Goal: Register for event/course

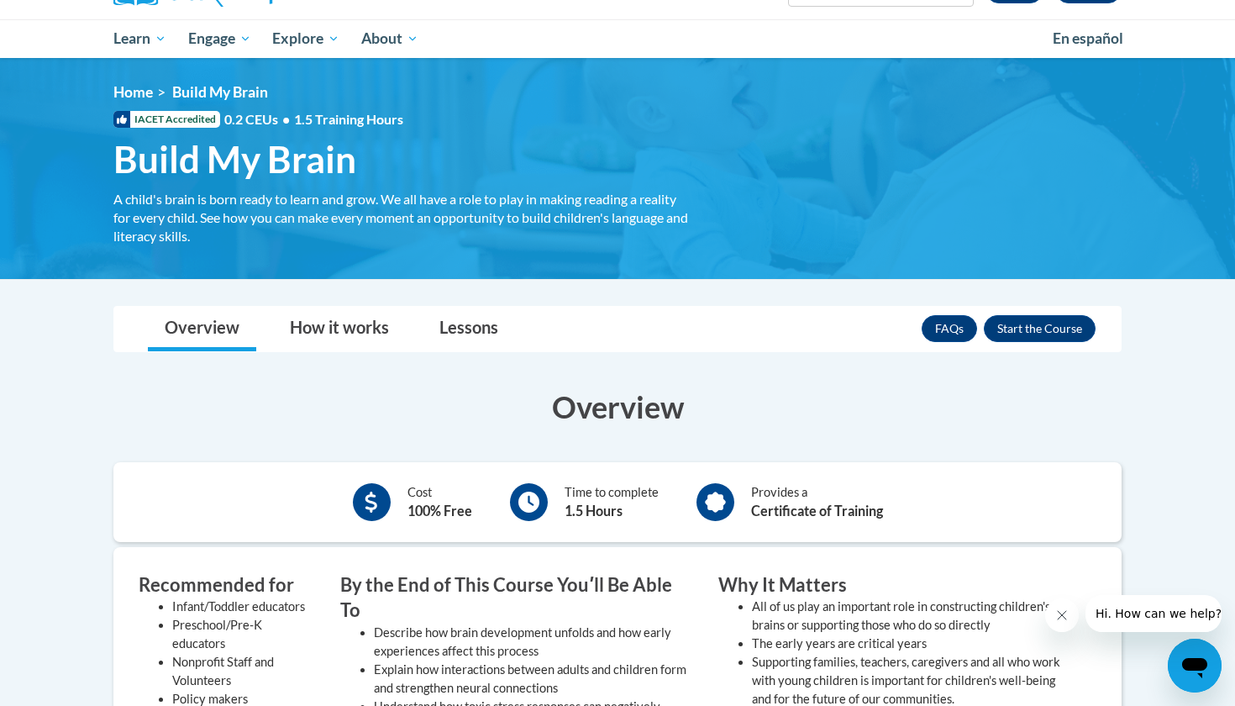
scroll to position [161, 0]
click at [1014, 331] on button "Enroll" at bounding box center [1040, 328] width 112 height 27
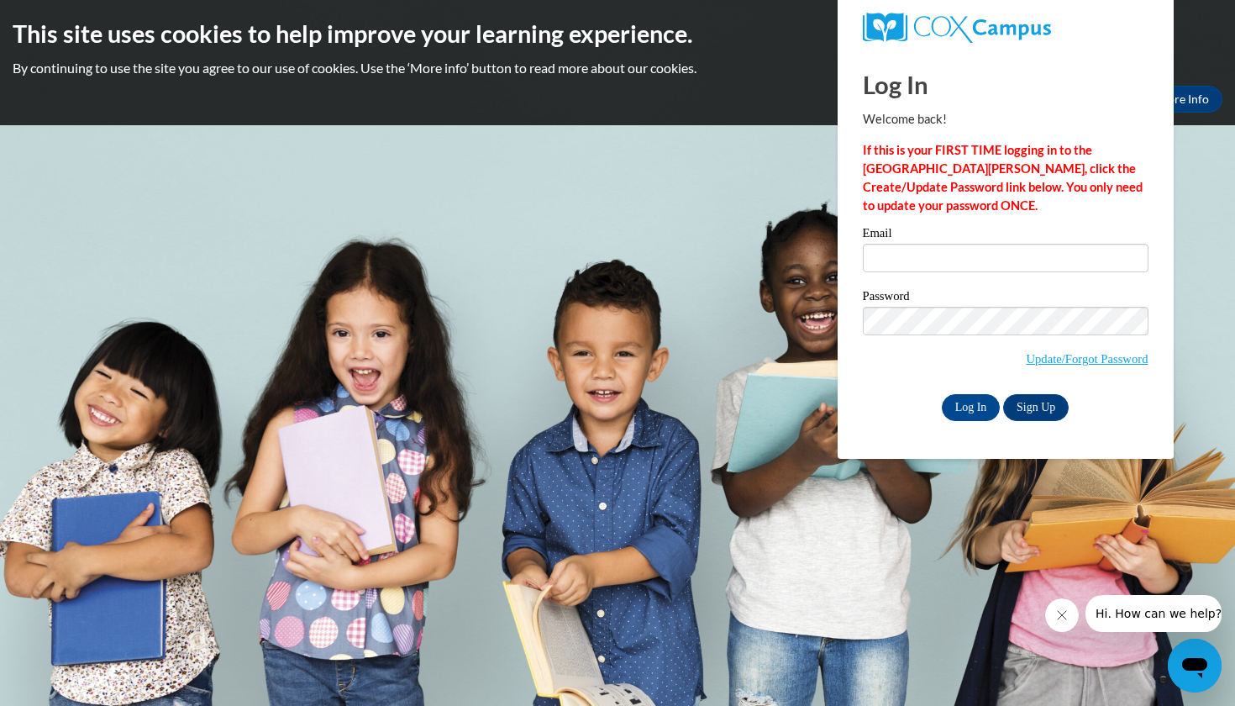
click at [971, 199] on p "If this is your FIRST TIME logging in to the NEW Cox Campus, click the Create/U…" at bounding box center [1006, 178] width 286 height 74
click at [1055, 362] on link "Update/Forgot Password" at bounding box center [1087, 358] width 122 height 13
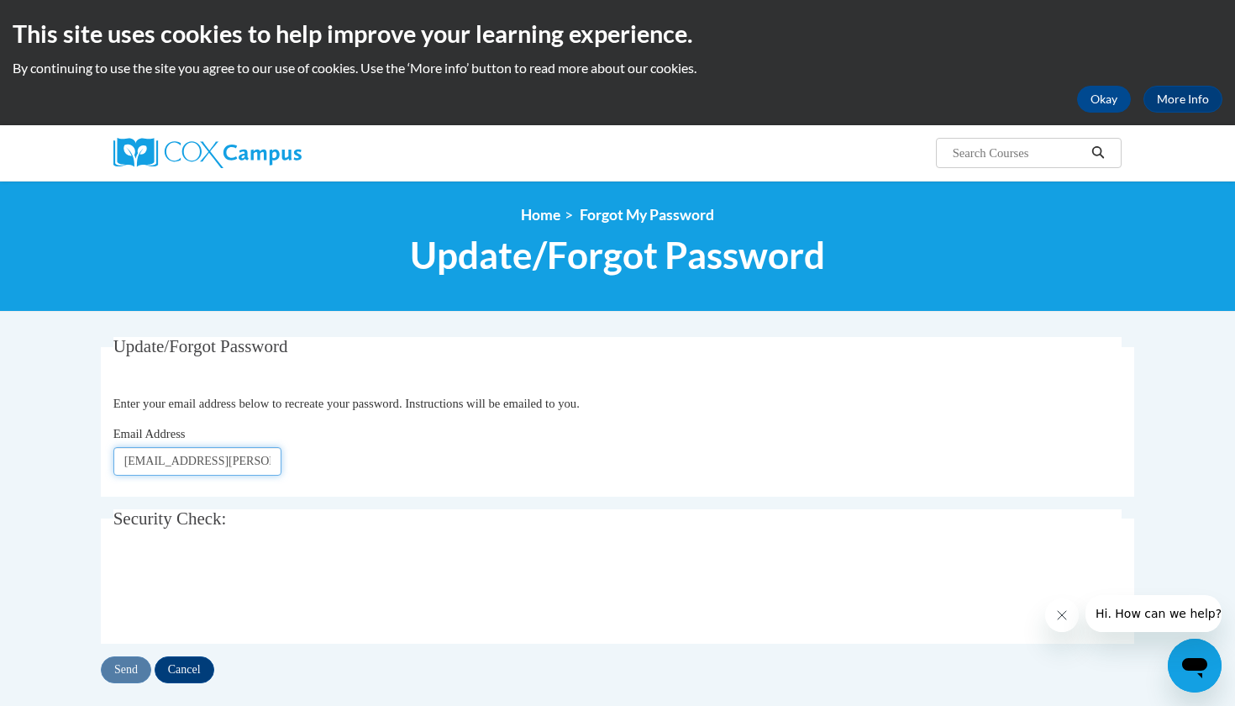
type input "jalen.johnston@christina.k12.de.us"
click at [131, 665] on input "Send" at bounding box center [126, 669] width 50 height 27
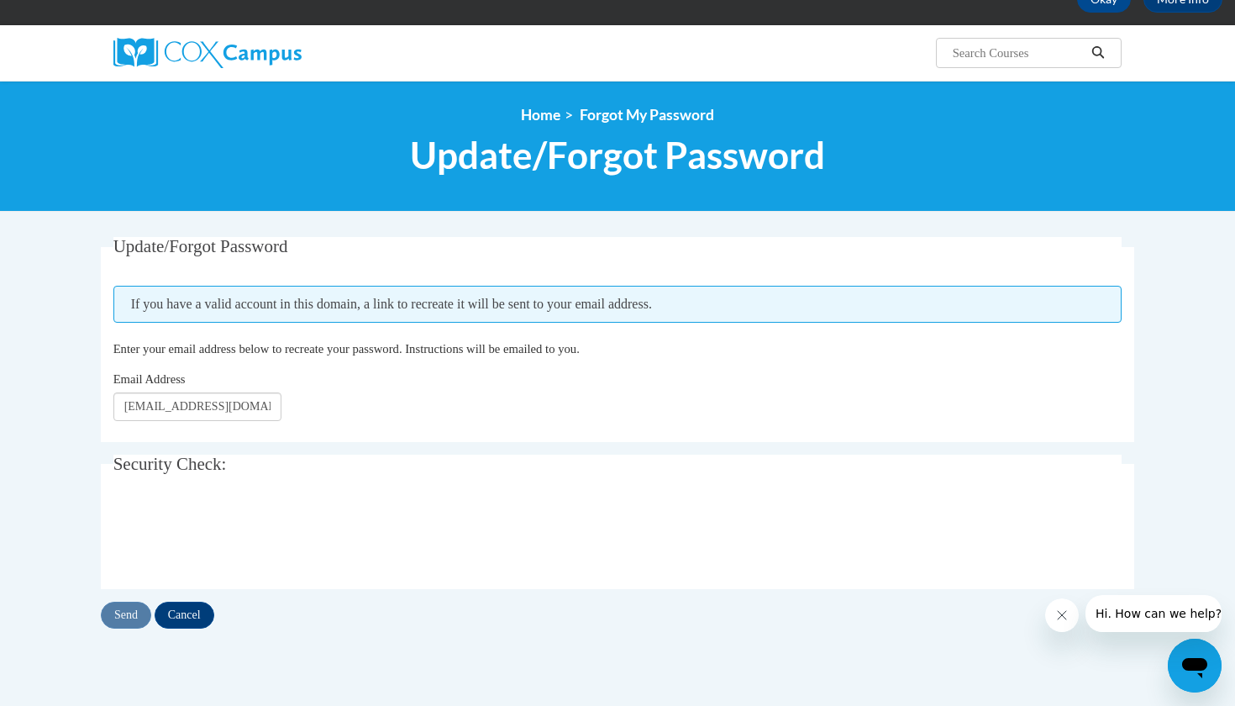
scroll to position [123, 0]
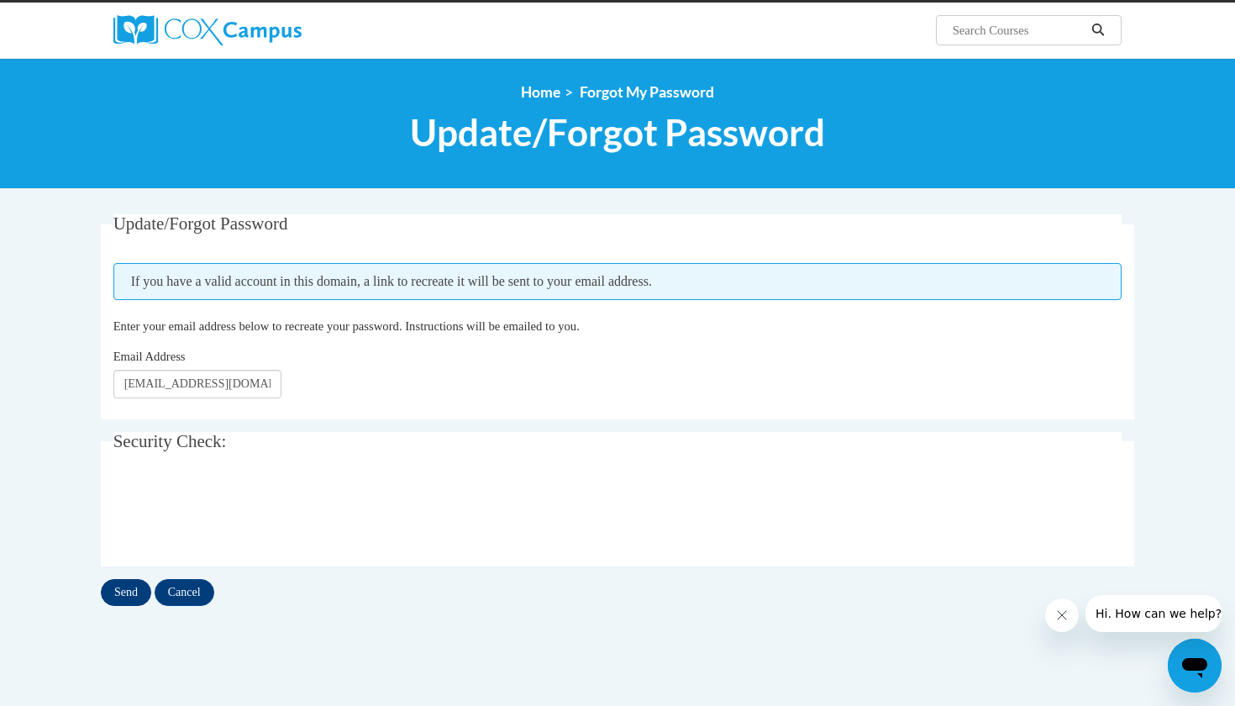
click at [130, 592] on input "Send" at bounding box center [126, 592] width 50 height 27
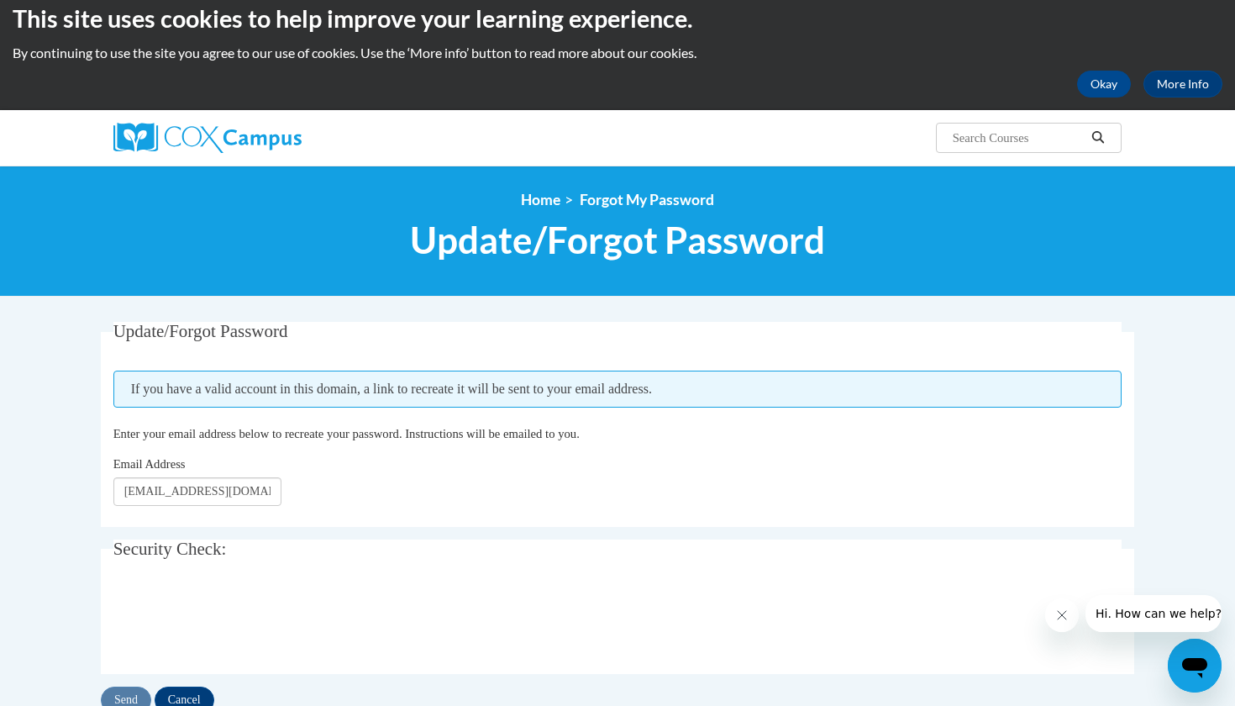
scroll to position [17, 0]
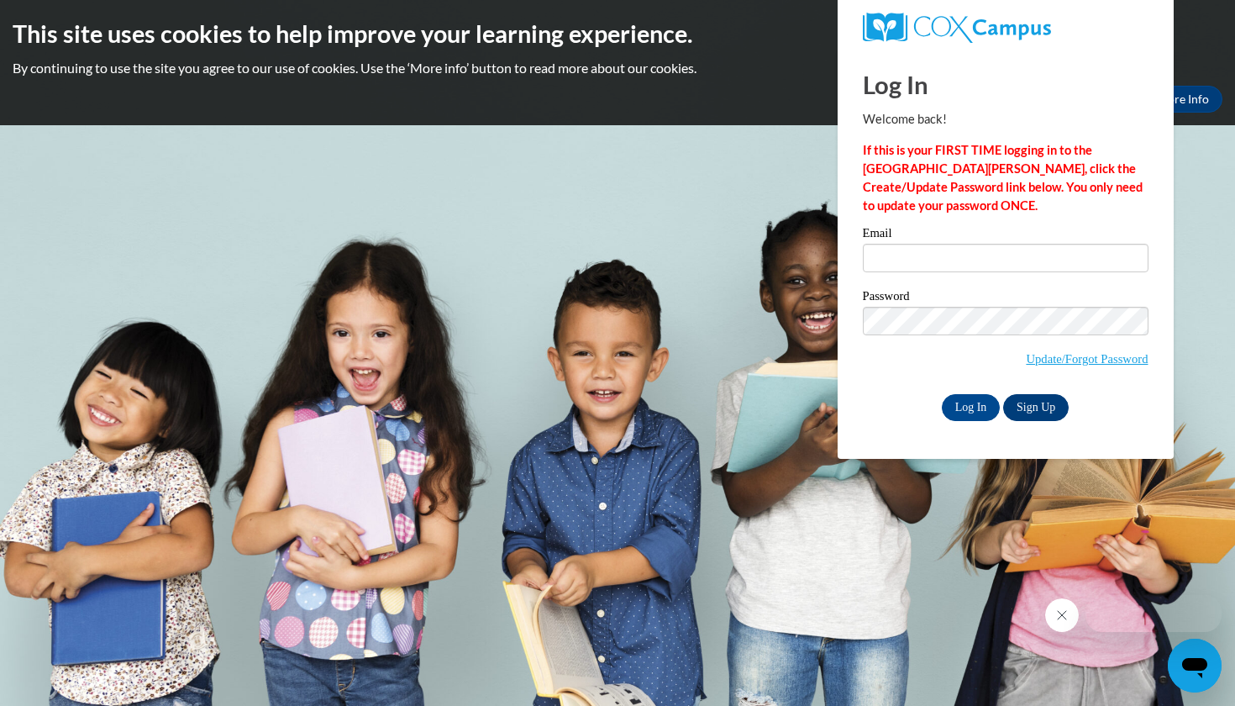
click at [1036, 399] on link "Sign Up" at bounding box center [1036, 407] width 66 height 27
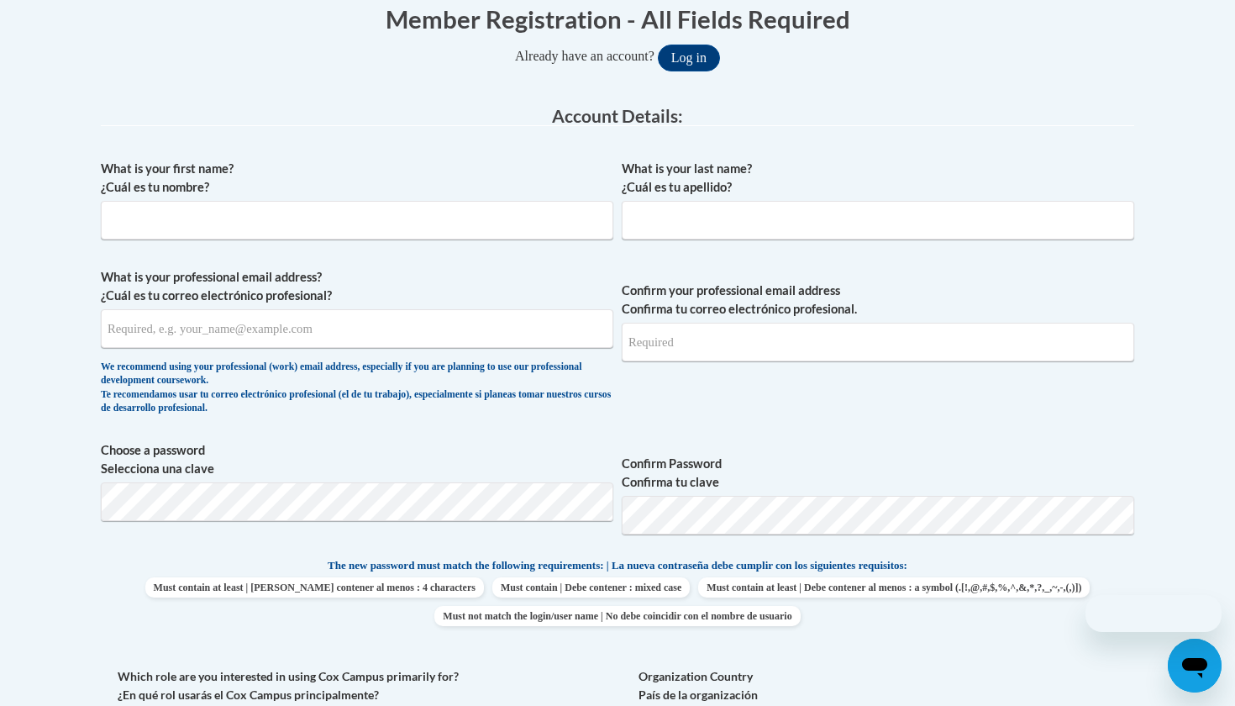
scroll to position [367, 0]
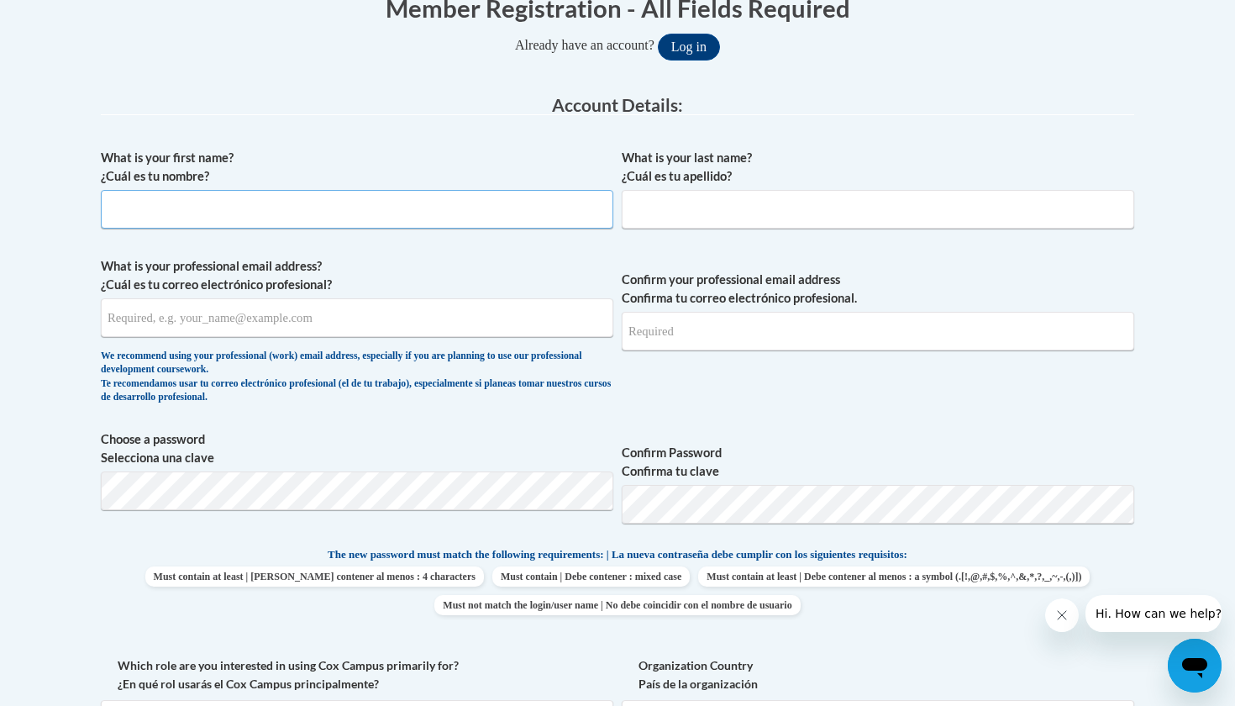
click at [302, 213] on input "What is your first name? ¿Cuál es tu nombre?" at bounding box center [357, 209] width 513 height 39
type input "Jalen"
type input "Johnston"
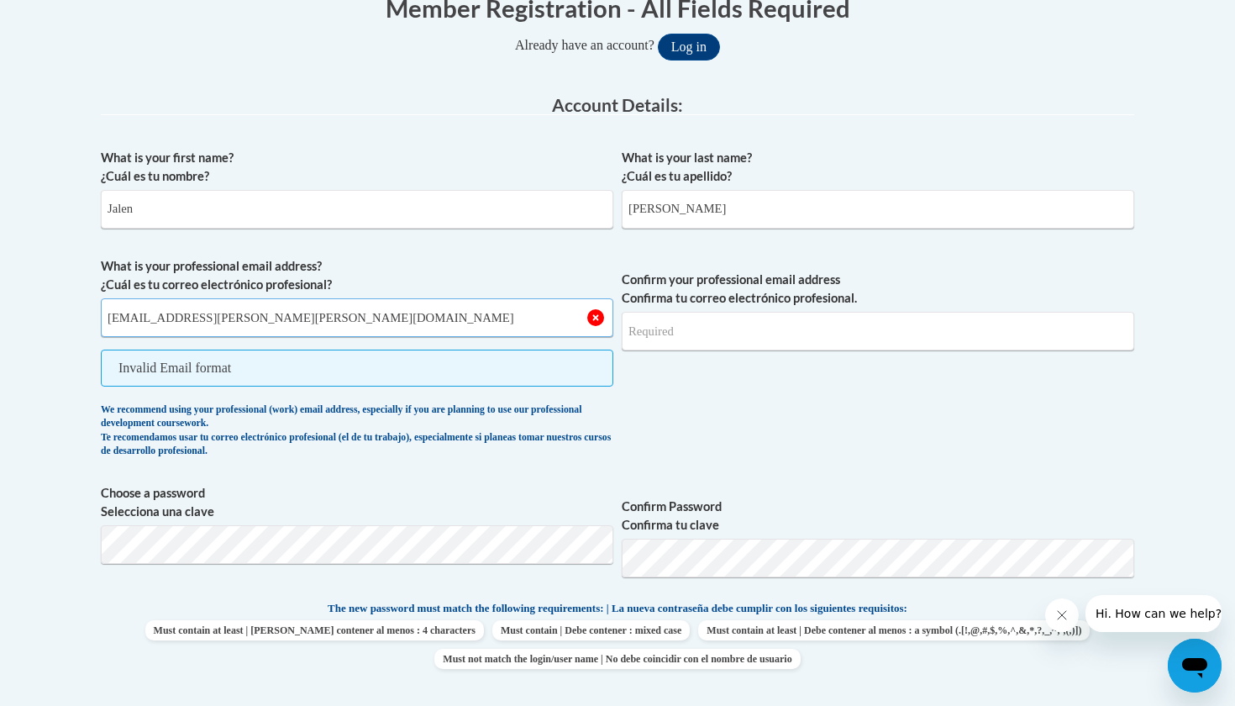
type input "jalen.johnston@christina.k12.de.us"
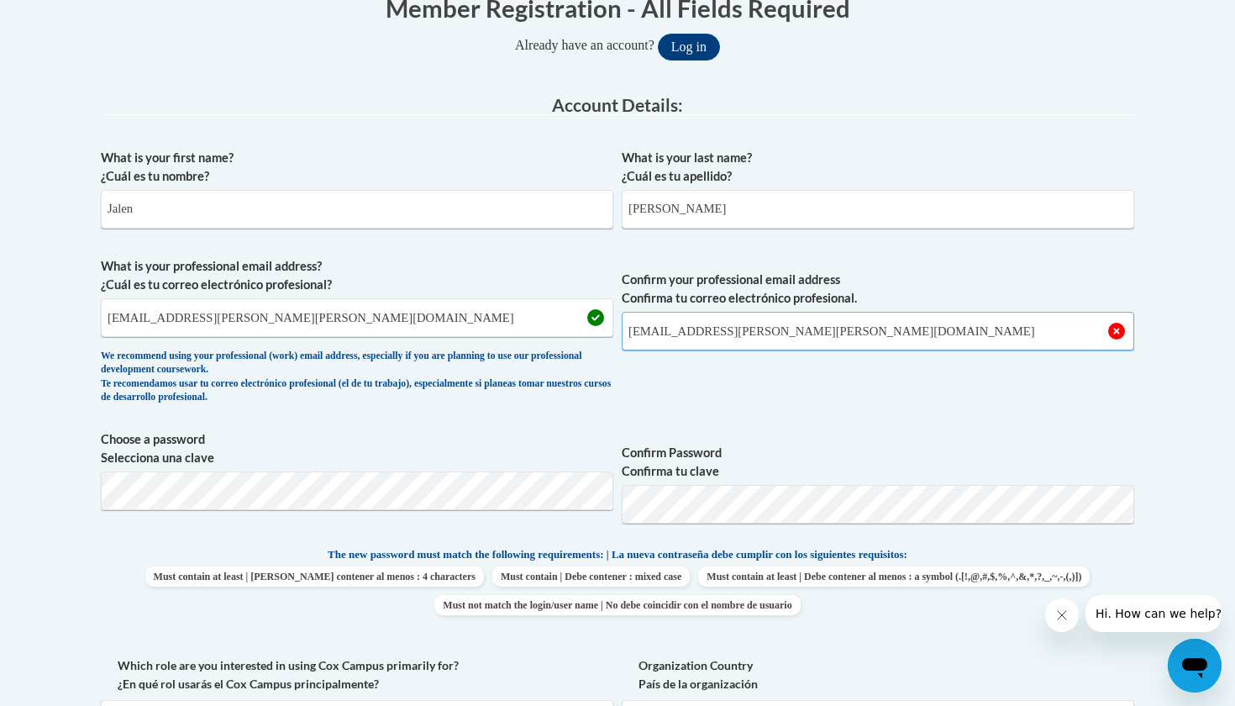
type input "jalen.johnston@christina.k12.de.us"
click at [711, 418] on div "What is your first name? ¿Cuál es tu nombre? Jalen What is your last name? ¿Cuá…" at bounding box center [618, 523] width 1034 height 766
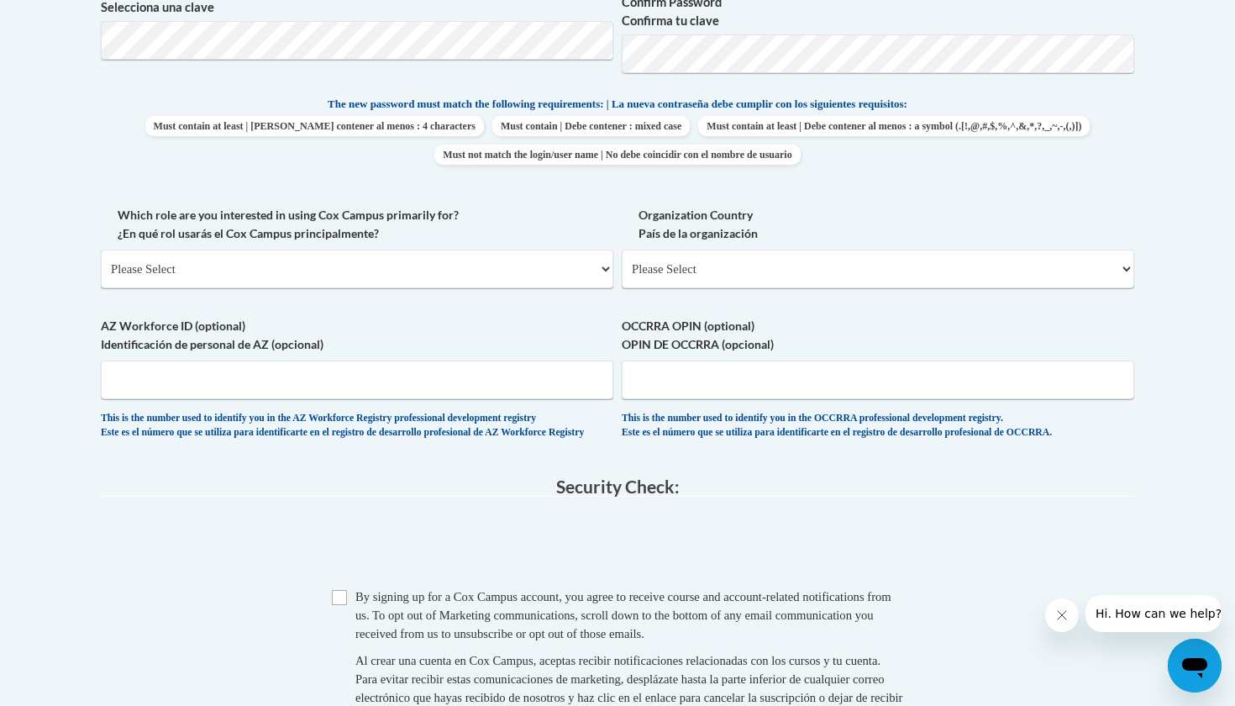
scroll to position [818, 0]
select select "fbf2d438-af2f-41f8-98f1-81c410e29de3"
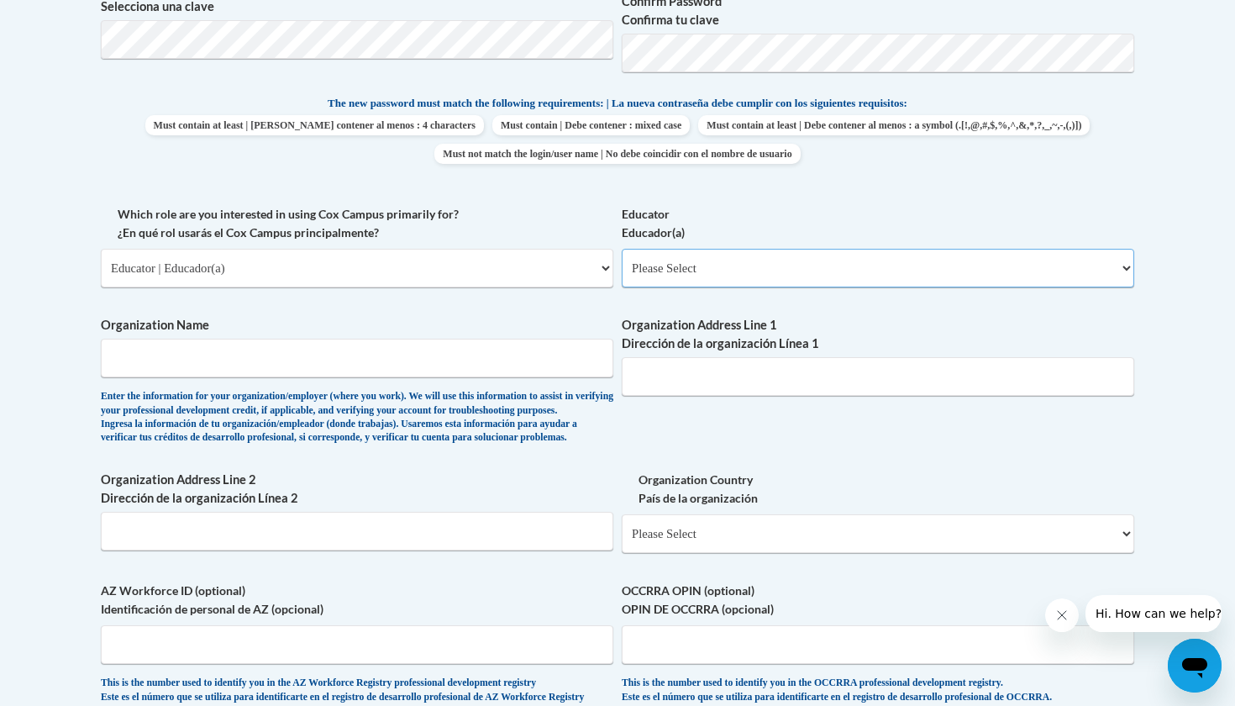
select select "8e40623d-54d0-45cd-9f92-5df65cd3f8cf"
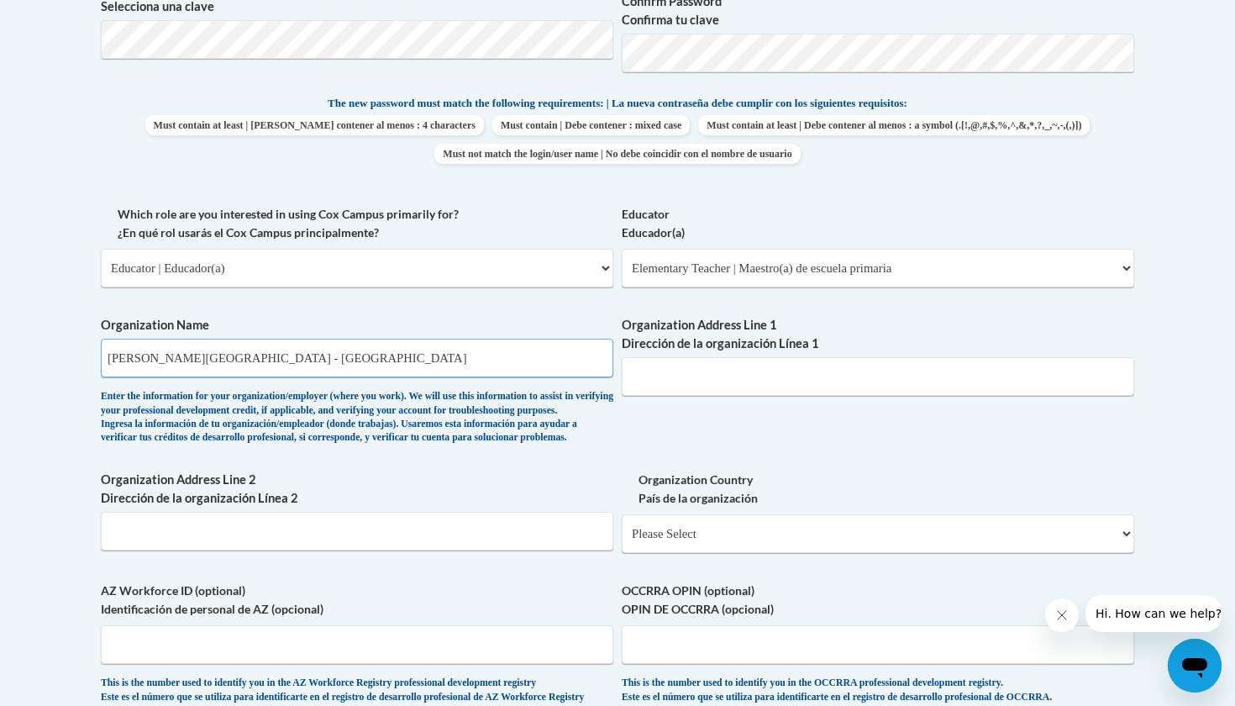
type input "Christina School District - The Bayard School"
type input "200 S Dupont Street"
type input "Wilmington"
select select "ad49bcad-a171-4b2e-b99c-48b446064914"
select select
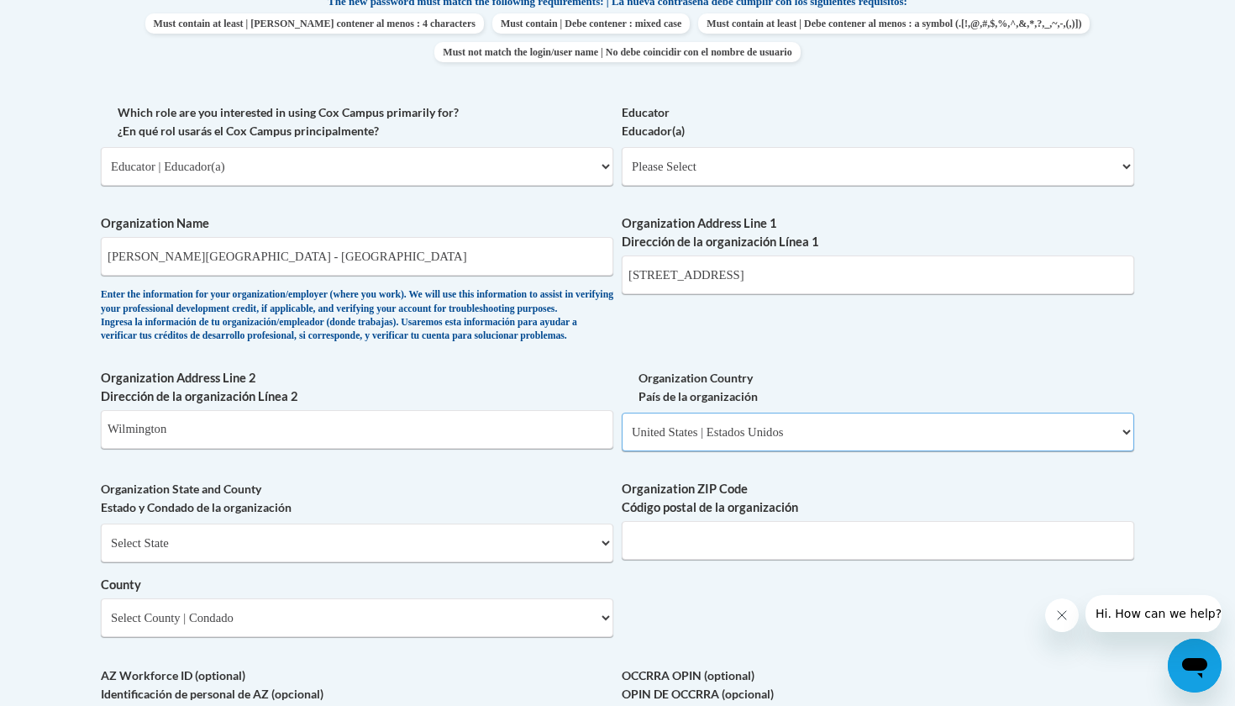
scroll to position [927, 0]
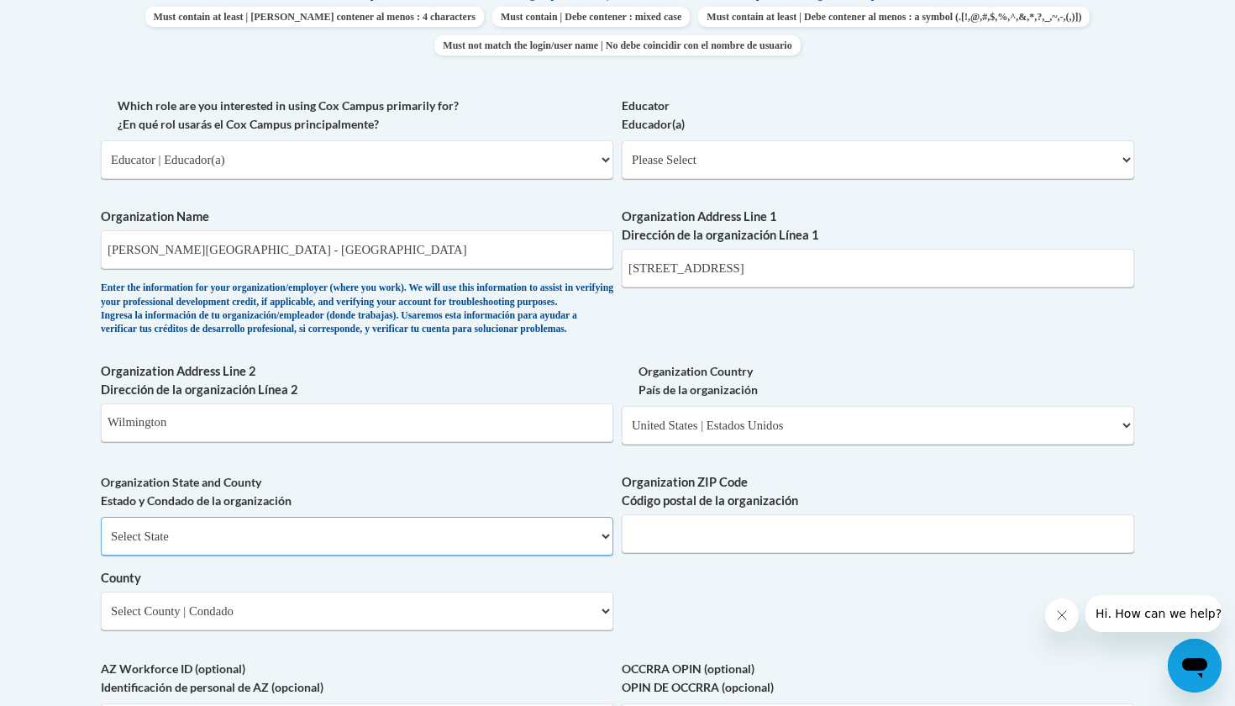
select select "Delaware"
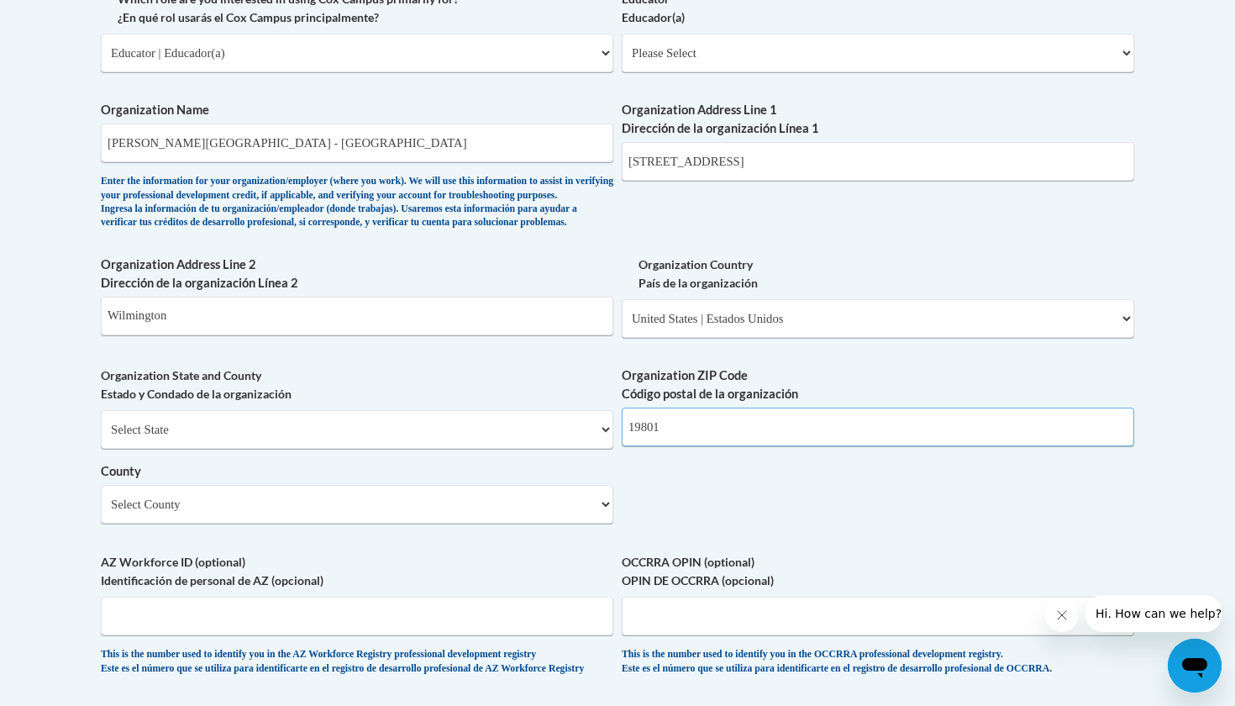
scroll to position [1037, 0]
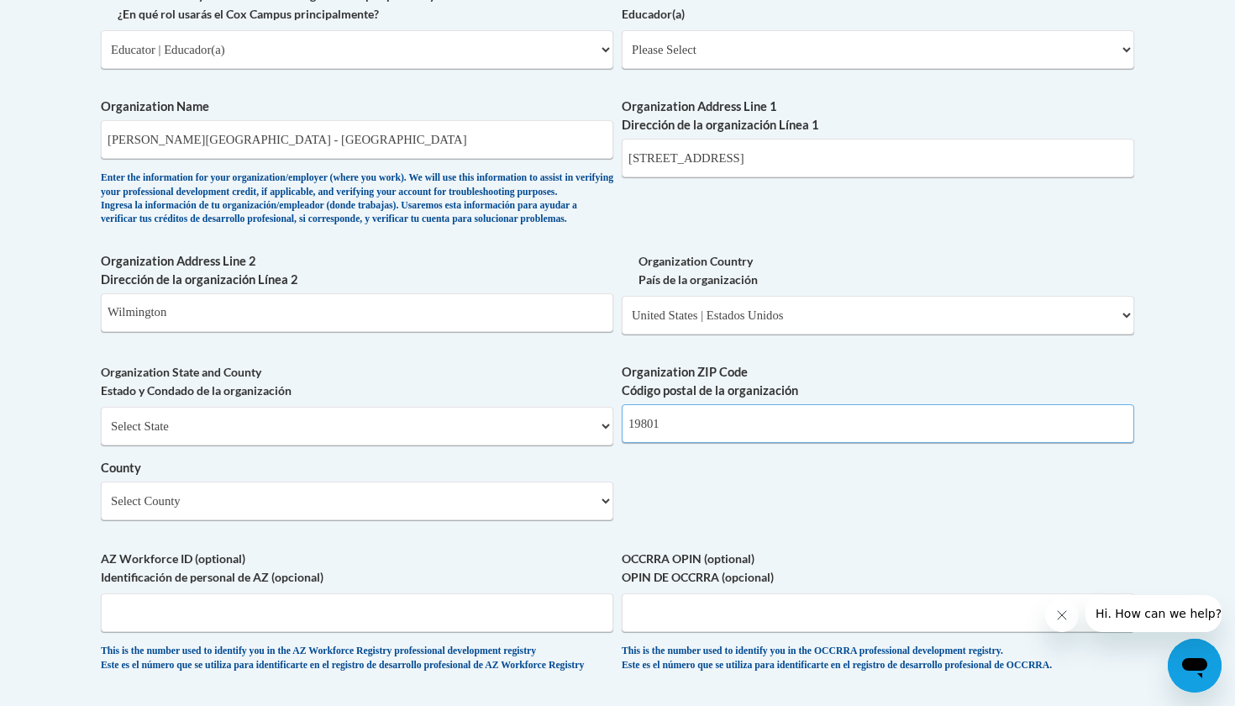
type input "19801"
select select "New Castle"
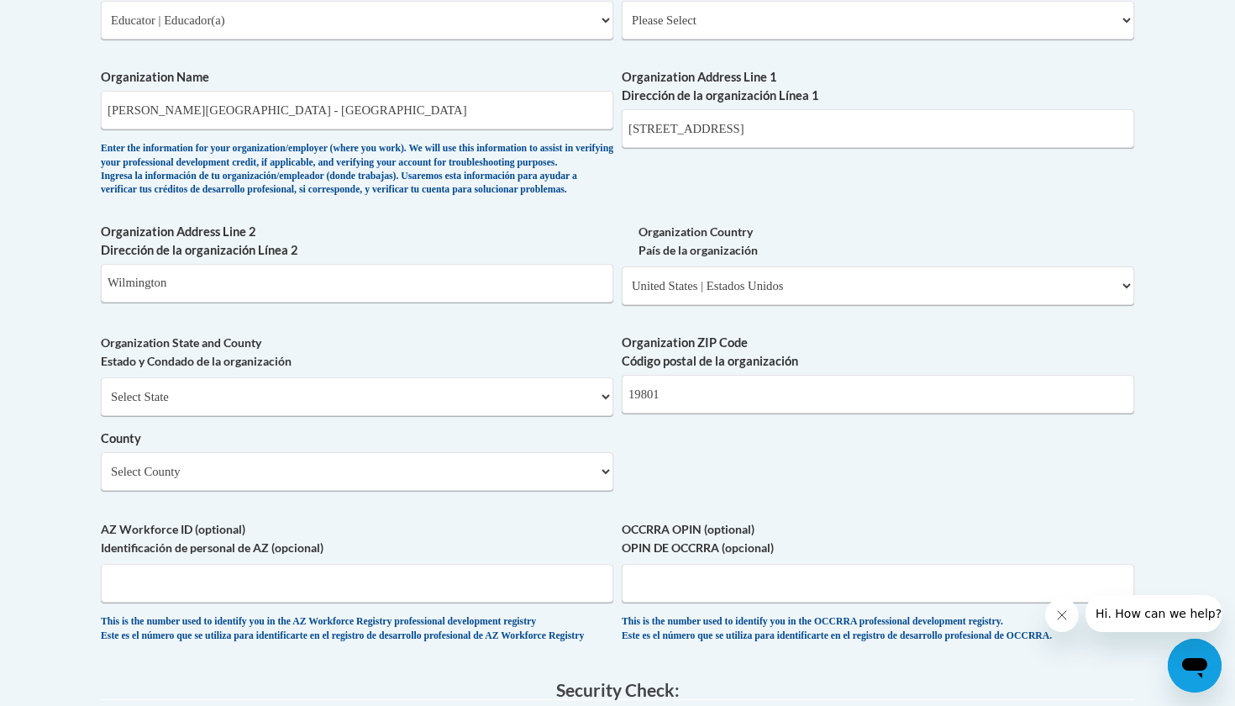
scroll to position [1052, 0]
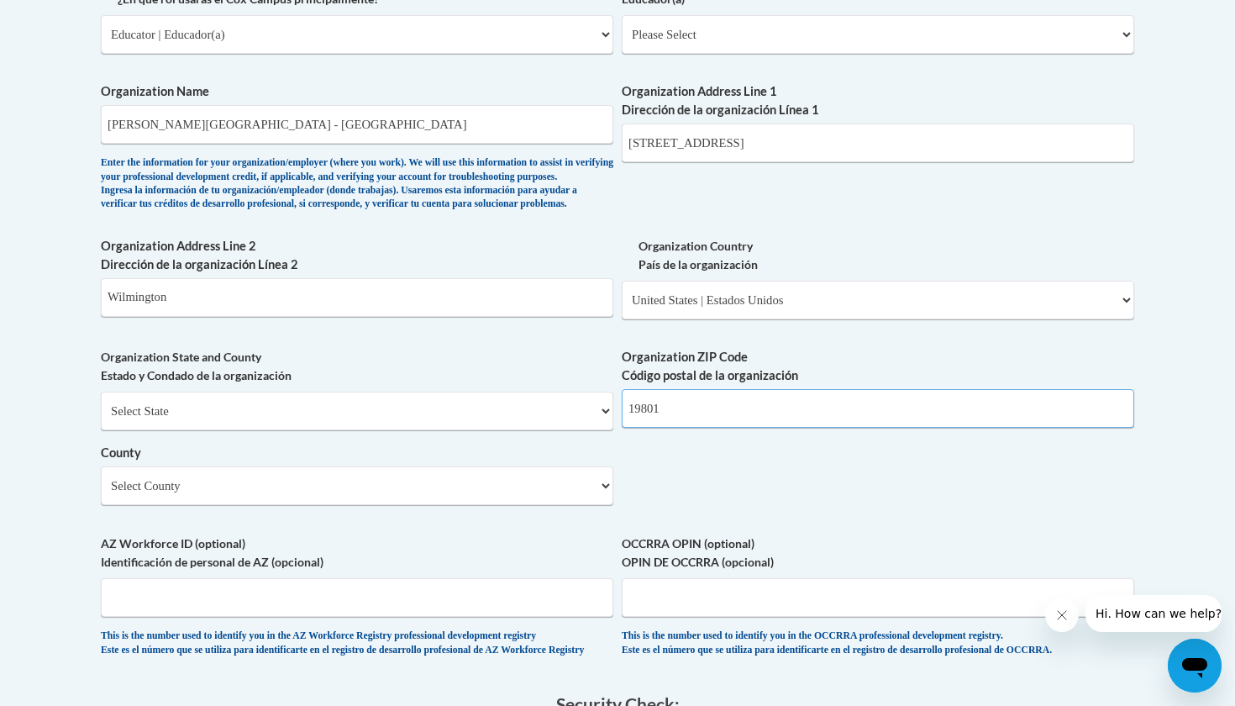
click at [694, 399] on input "19801" at bounding box center [878, 408] width 513 height 39
click at [697, 421] on input "19801" at bounding box center [878, 408] width 513 height 39
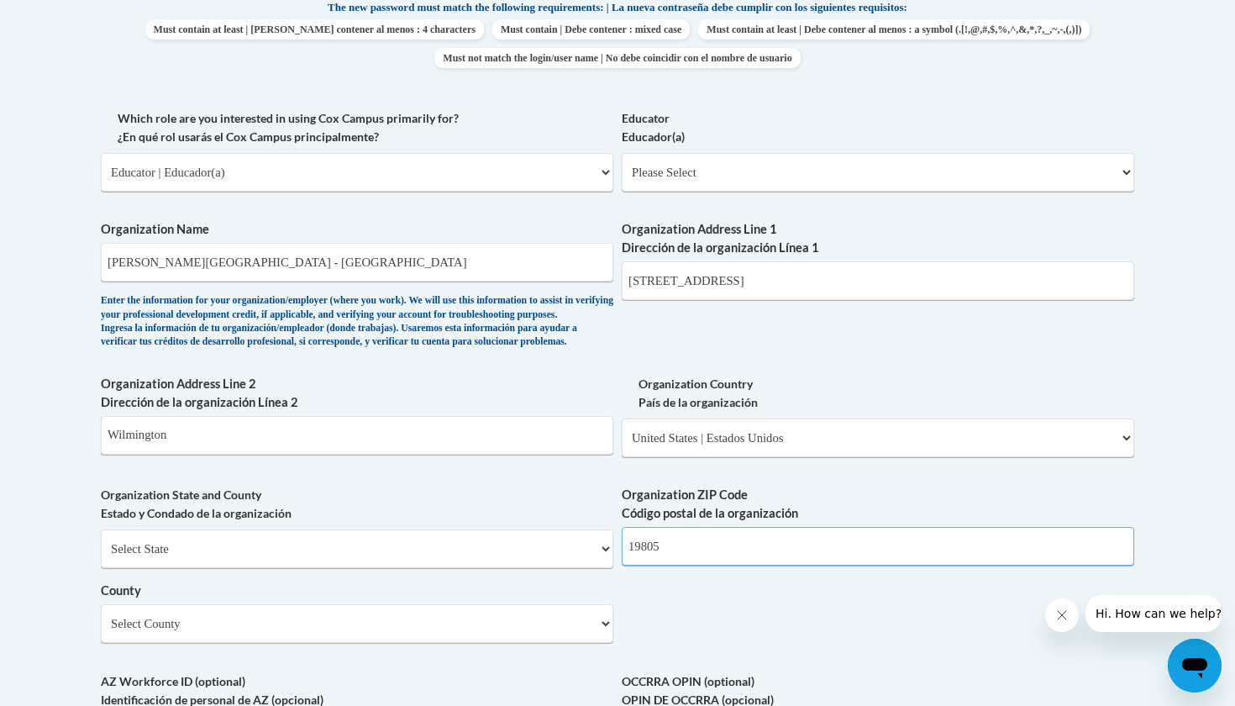
scroll to position [891, 0]
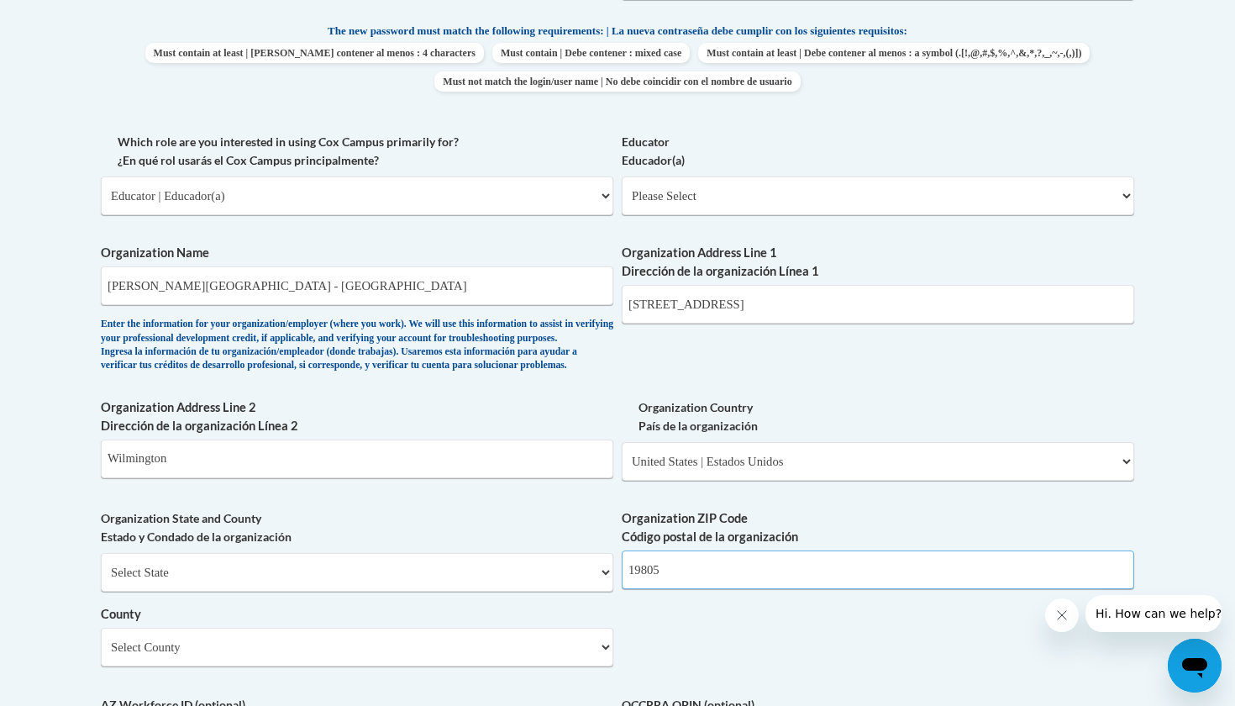
type input "19805"
select select "8e40623d-54d0-45cd-9f92-5df65cd3f8cf"
select select "null"
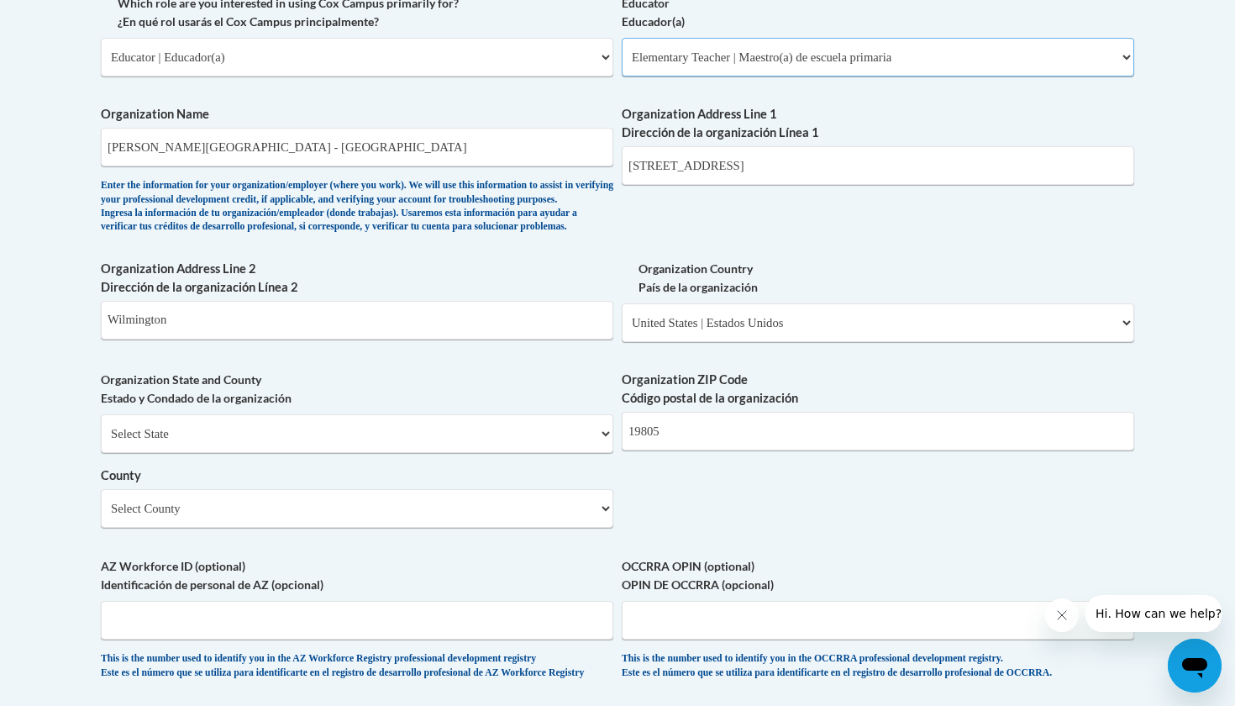
scroll to position [1037, 0]
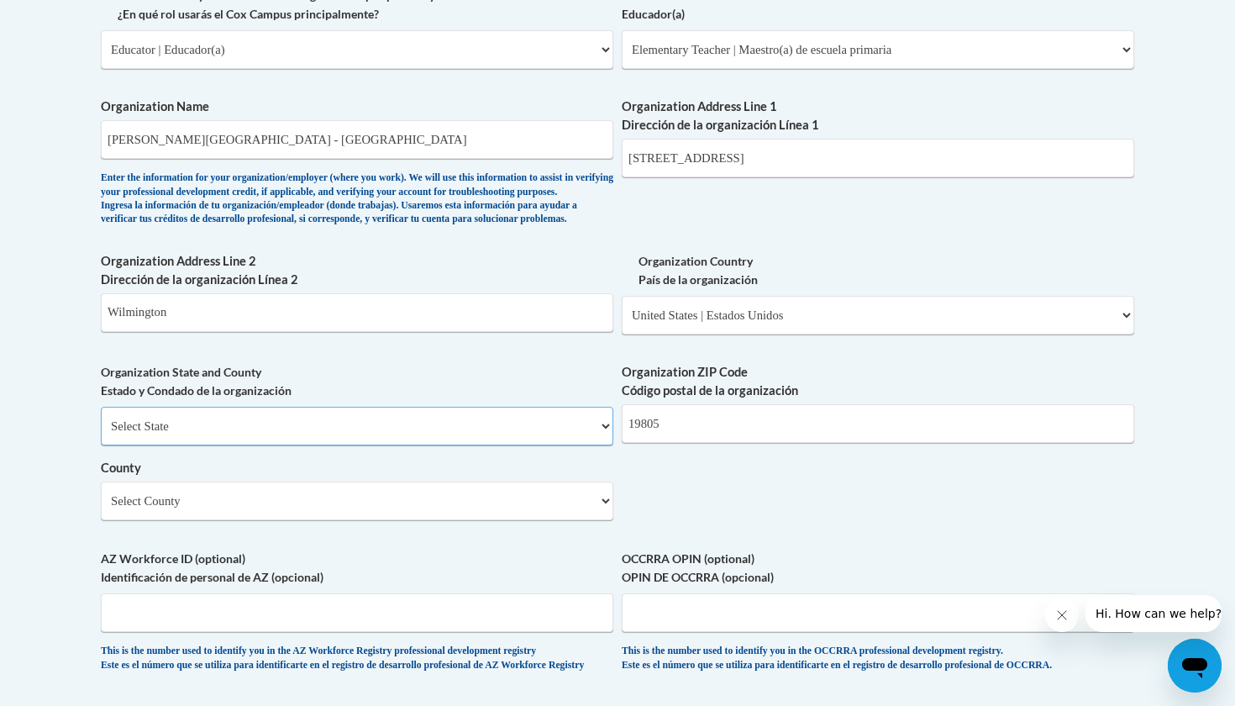
select select "Delaware"
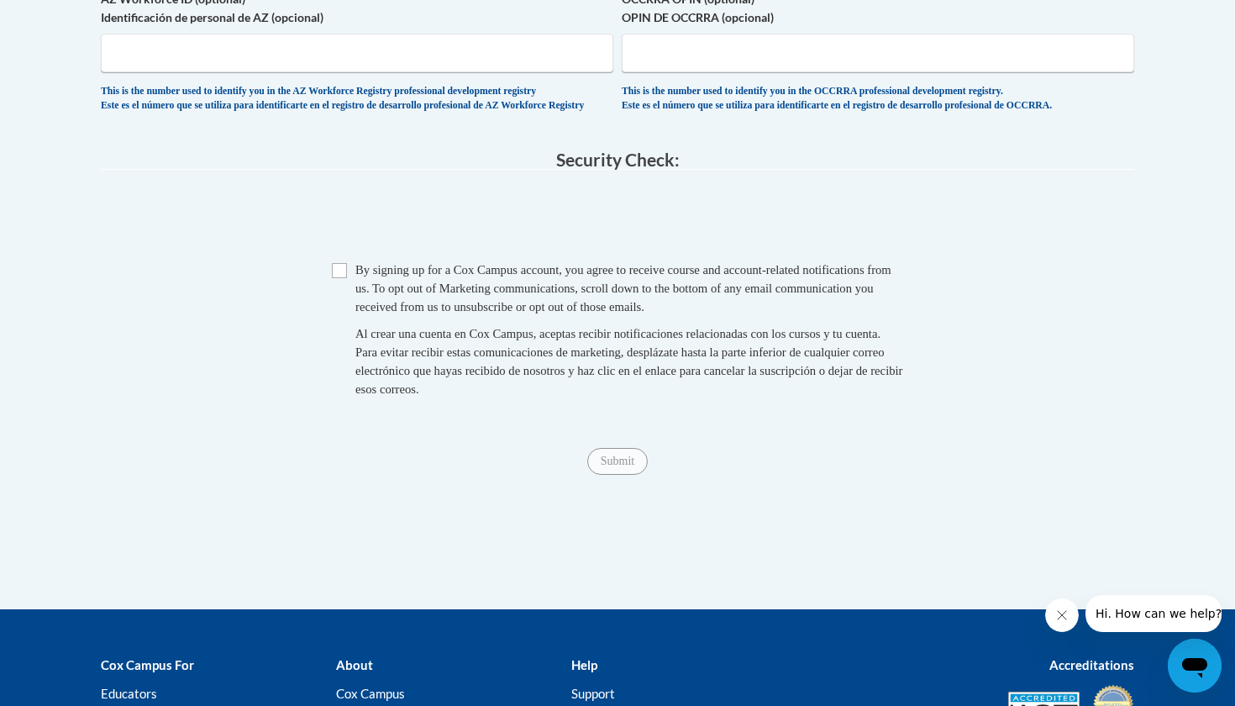
scroll to position [1593, 0]
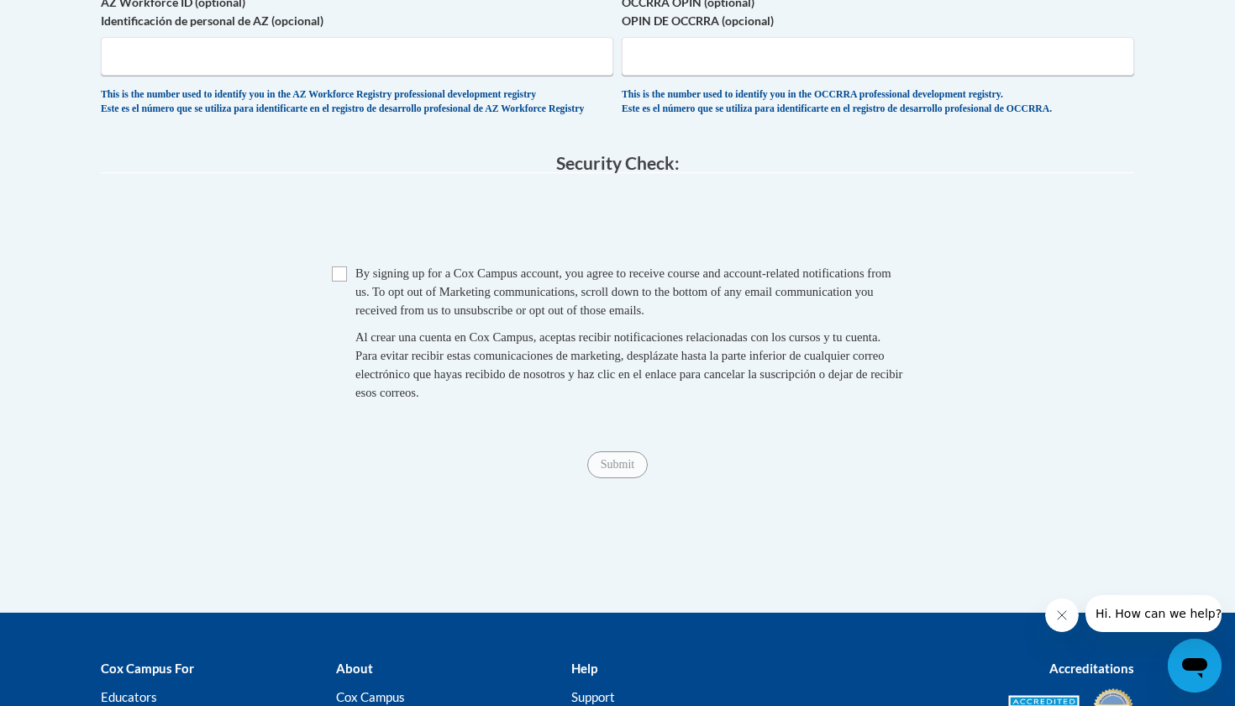
click at [342, 279] on input "Checkbox" at bounding box center [339, 273] width 15 height 15
checkbox input "true"
click at [605, 465] on input "Submit" at bounding box center [617, 464] width 60 height 27
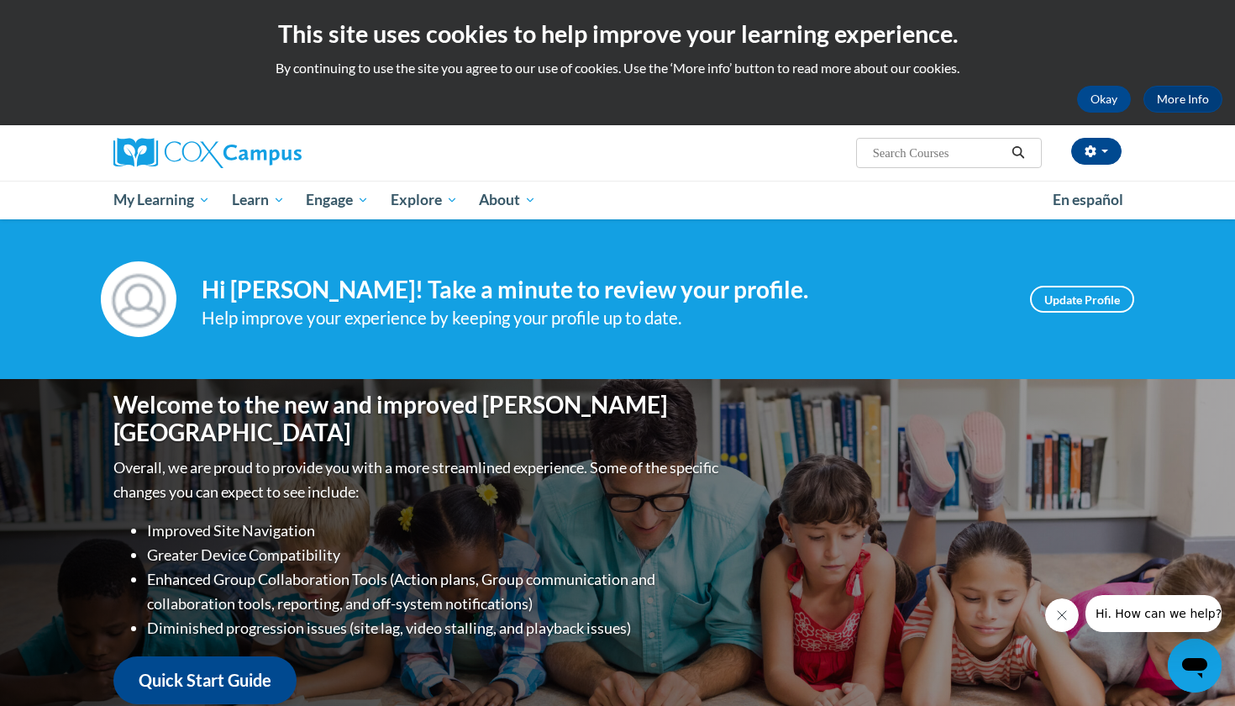
scroll to position [5, 0]
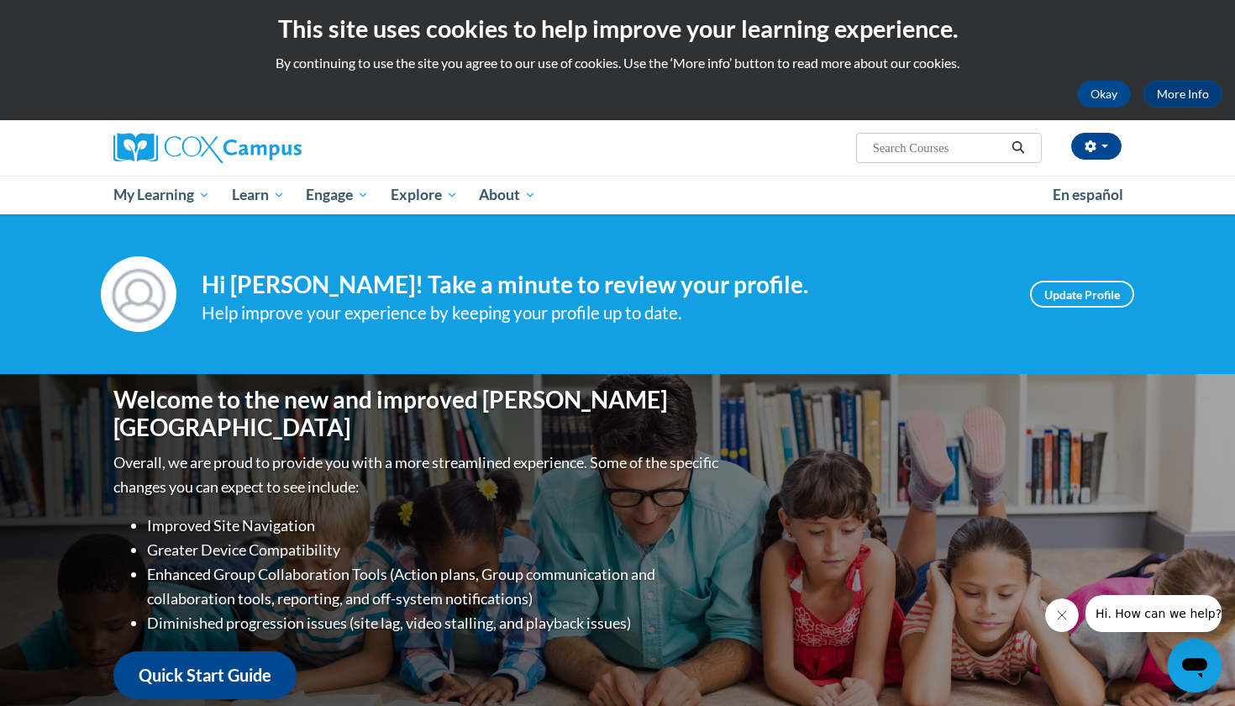
click at [886, 157] on input "Search..." at bounding box center [938, 148] width 134 height 20
type input "Build my Brain"
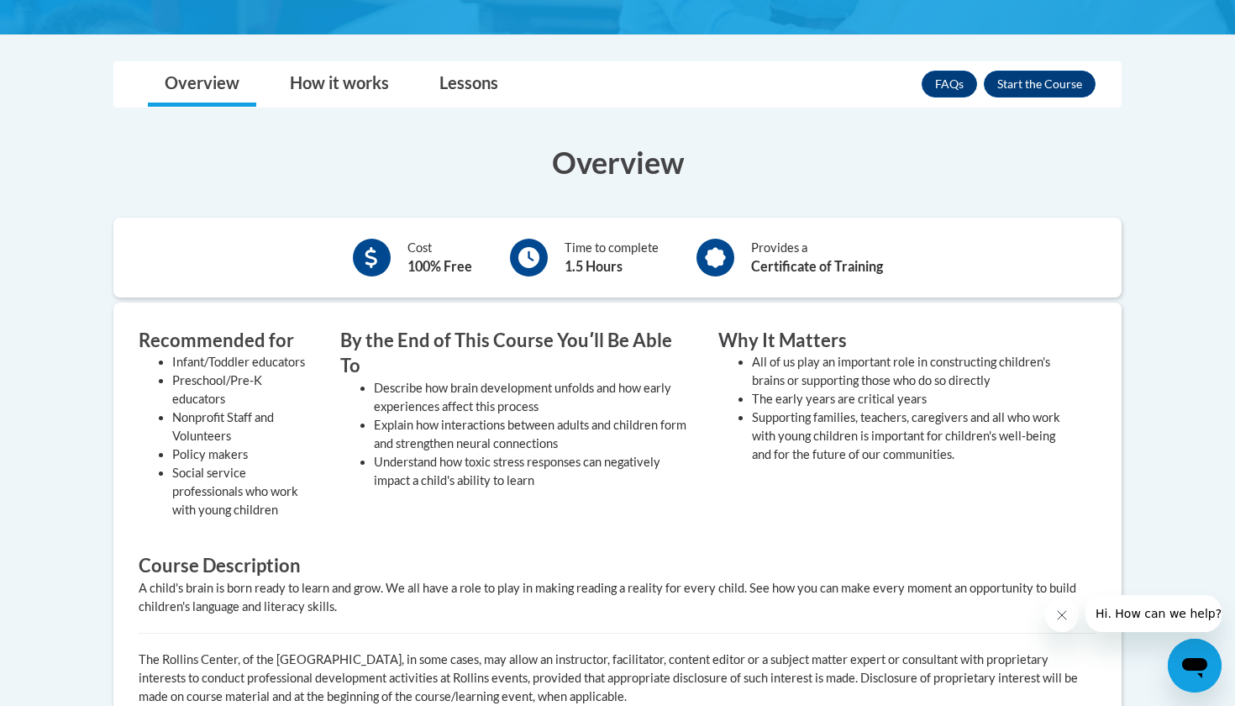
scroll to position [406, 0]
click at [1034, 86] on button "Enroll" at bounding box center [1040, 84] width 112 height 27
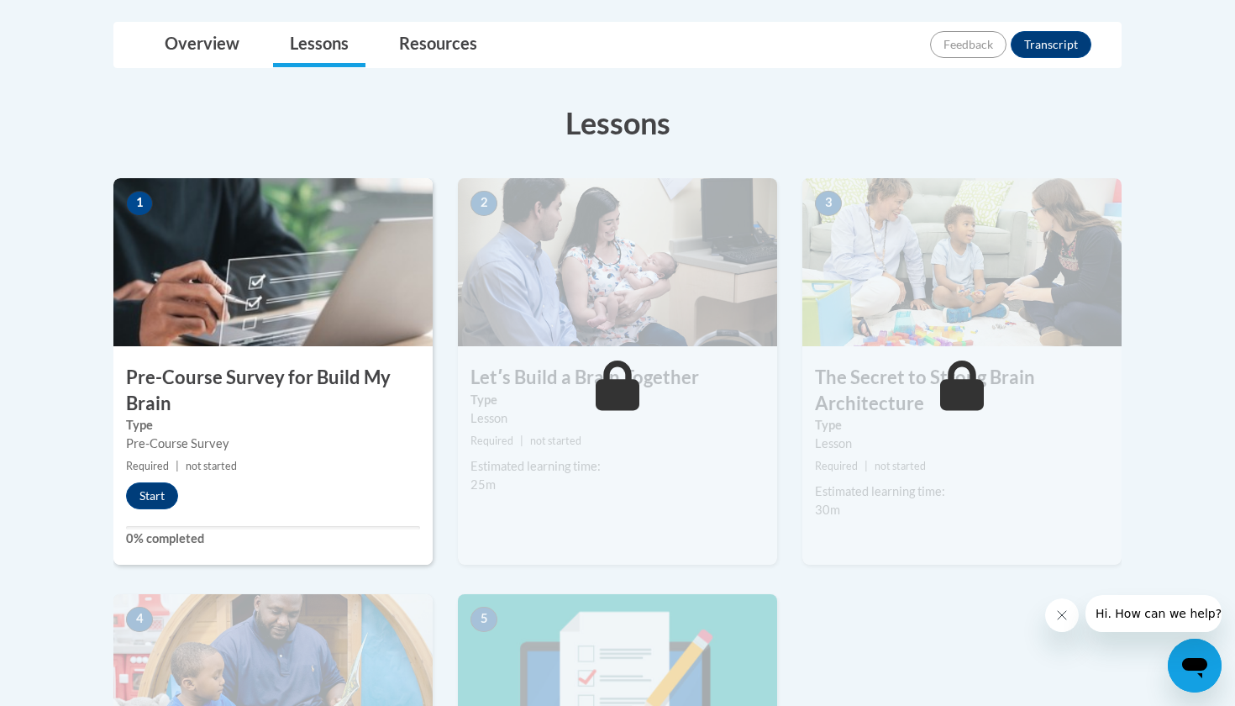
scroll to position [413, 0]
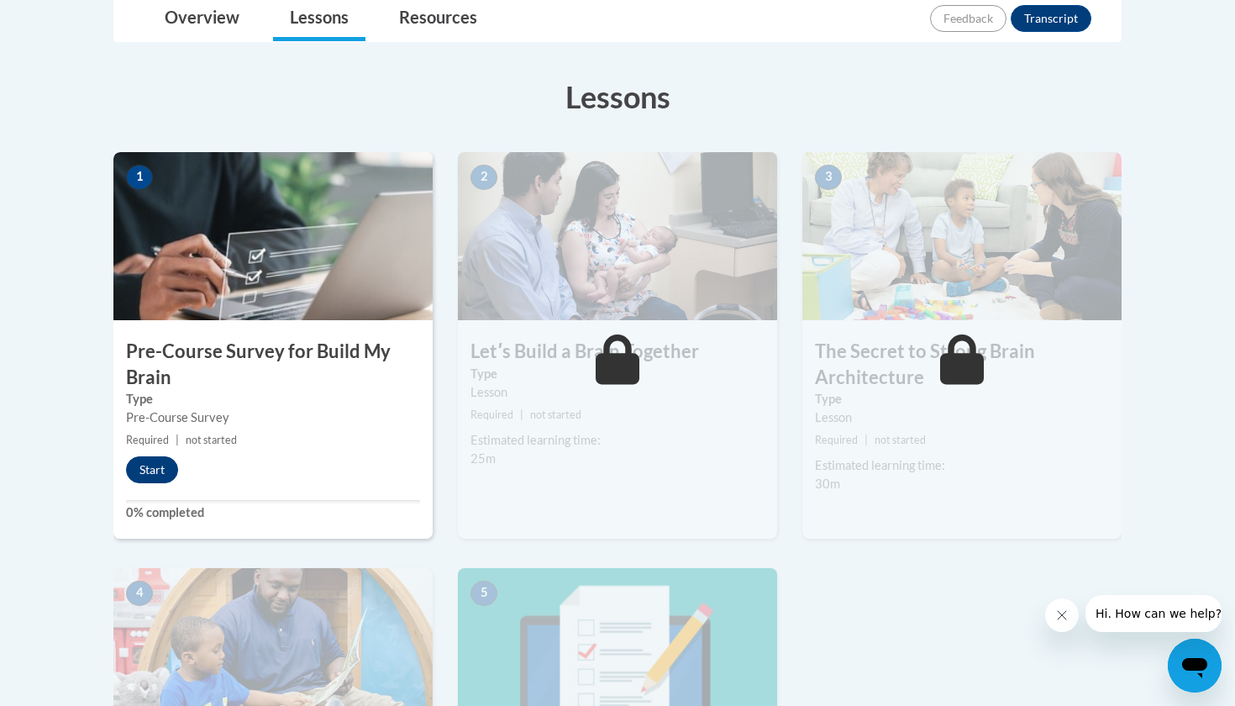
click at [155, 458] on button "Start" at bounding box center [152, 469] width 52 height 27
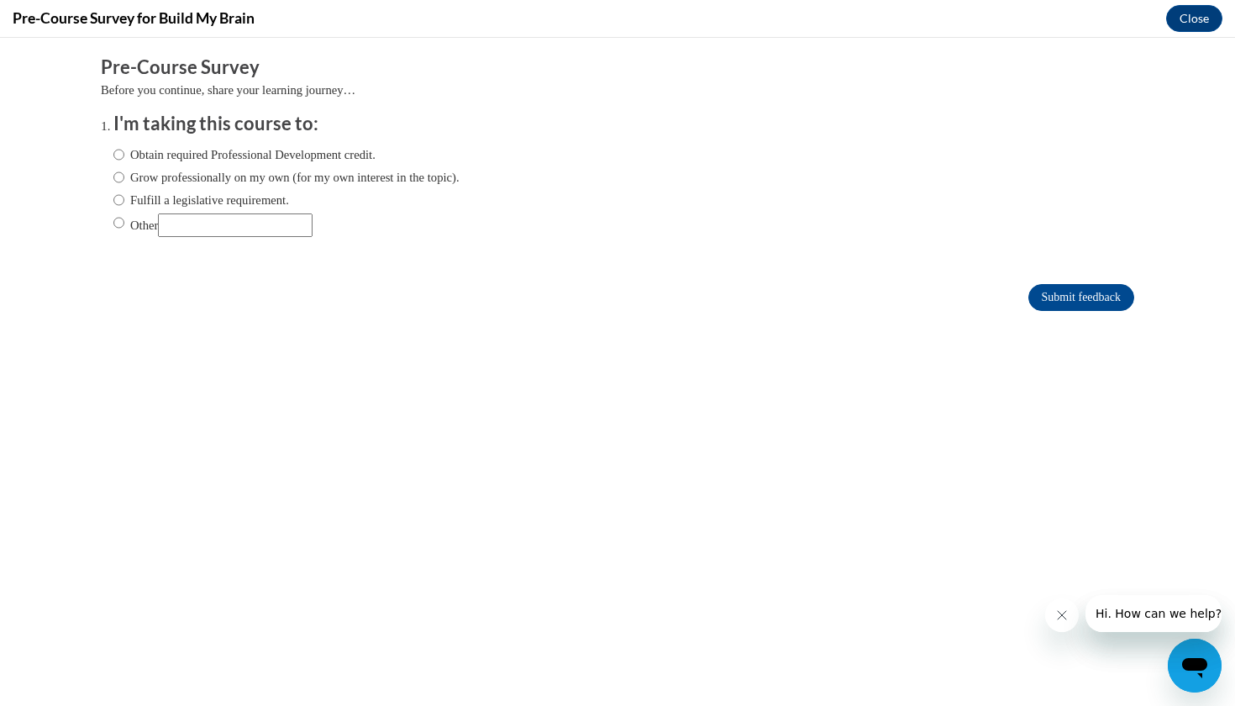
scroll to position [0, 0]
click at [208, 155] on label "Obtain required Professional Development credit." at bounding box center [244, 154] width 262 height 18
click at [124, 155] on input "Obtain required Professional Development credit." at bounding box center [118, 154] width 11 height 18
radio input "true"
click at [1066, 296] on input "Submit feedback" at bounding box center [1081, 297] width 106 height 27
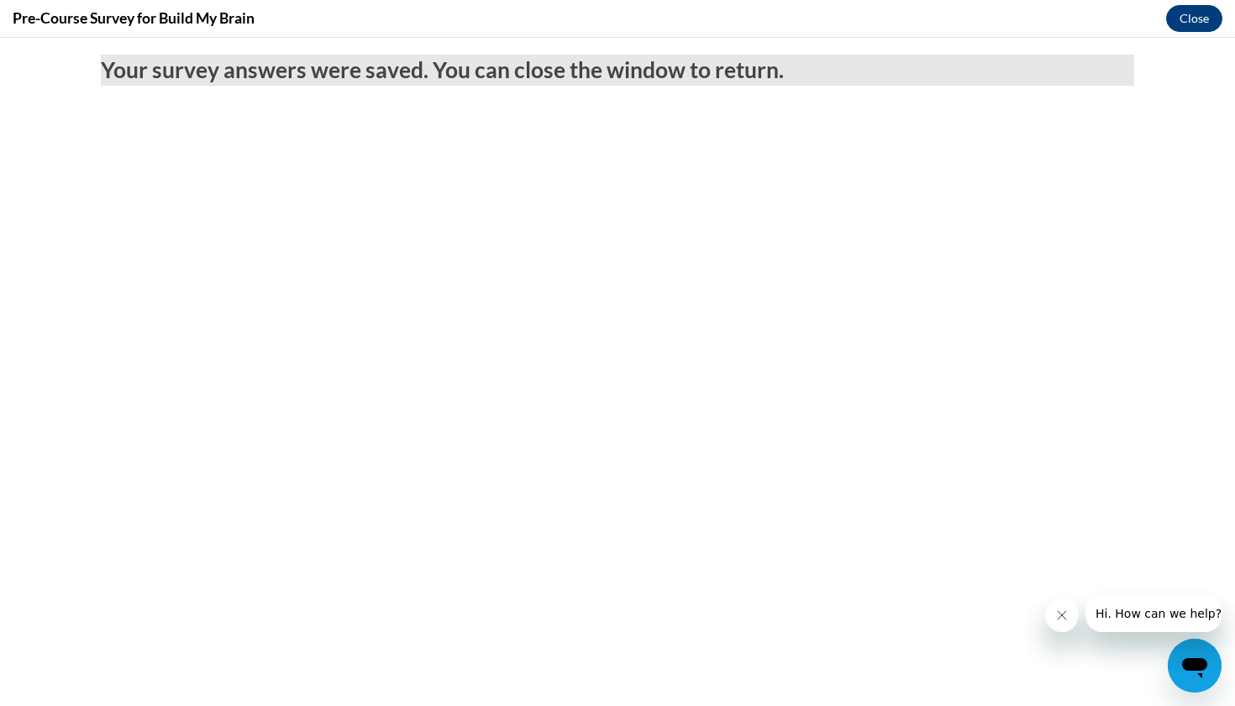
click at [1193, 21] on button "Close" at bounding box center [1194, 18] width 56 height 27
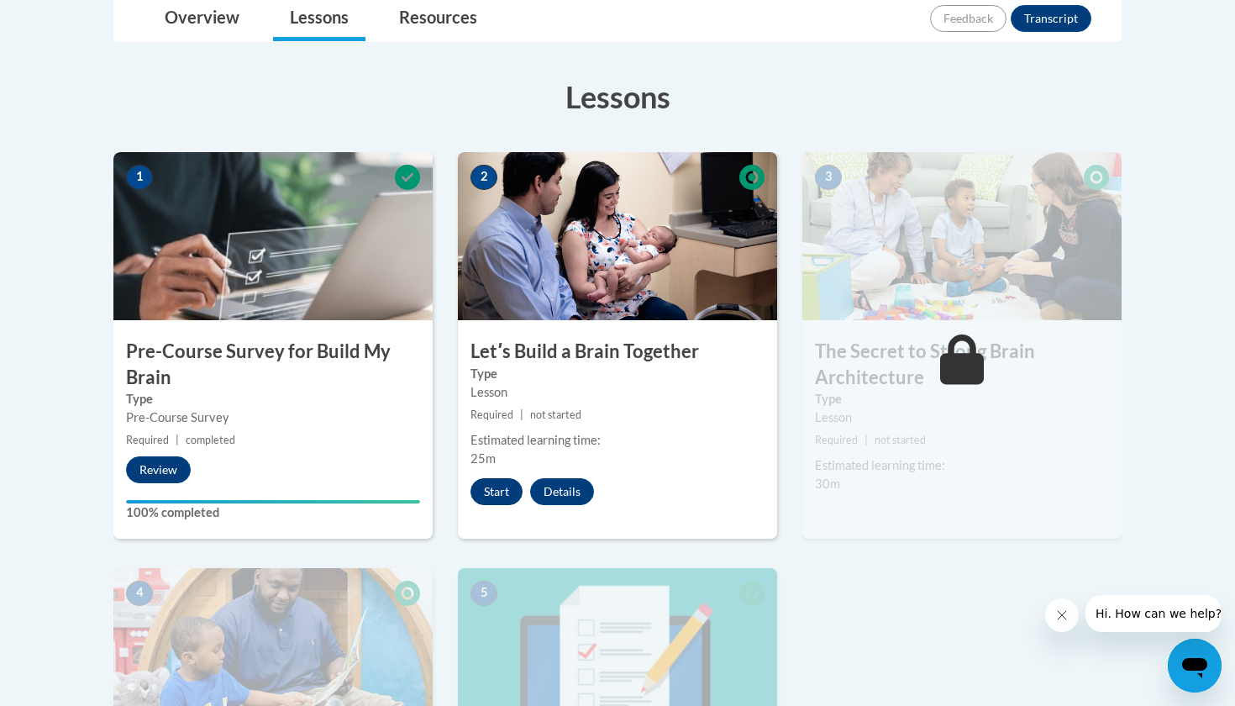
click at [499, 489] on button "Start" at bounding box center [497, 491] width 52 height 27
